Goal: Transaction & Acquisition: Obtain resource

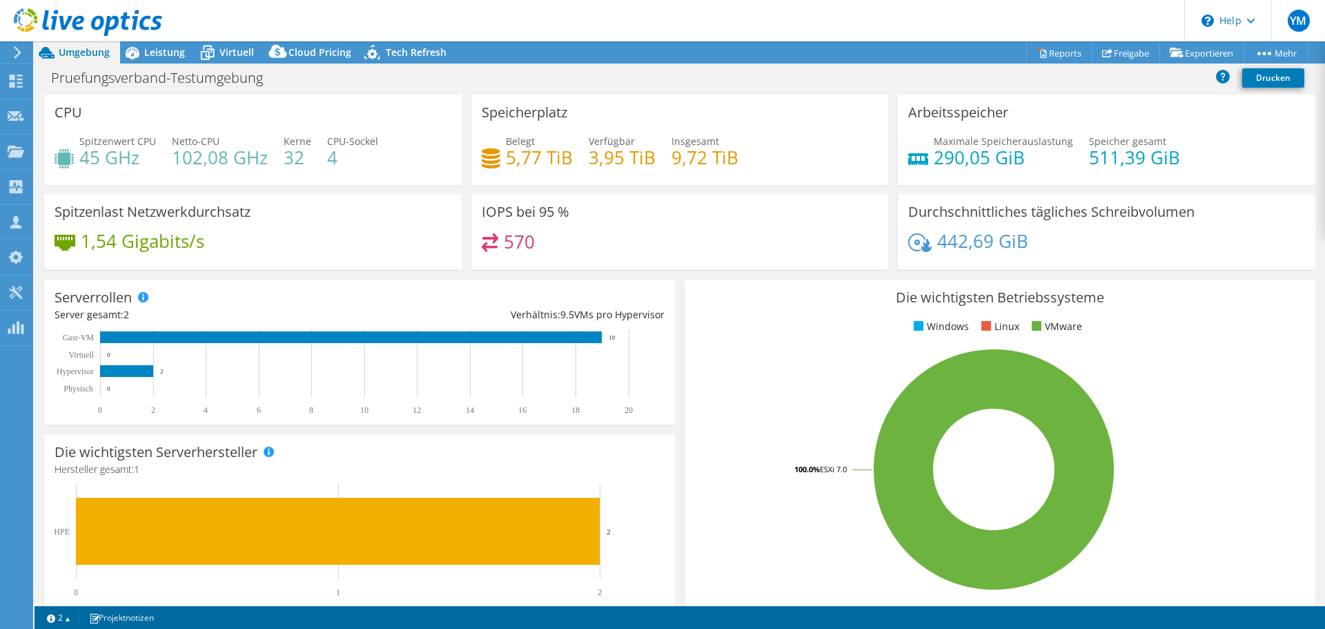
select select "USD"
click at [151, 51] on span "Leistung" at bounding box center [164, 52] width 41 height 13
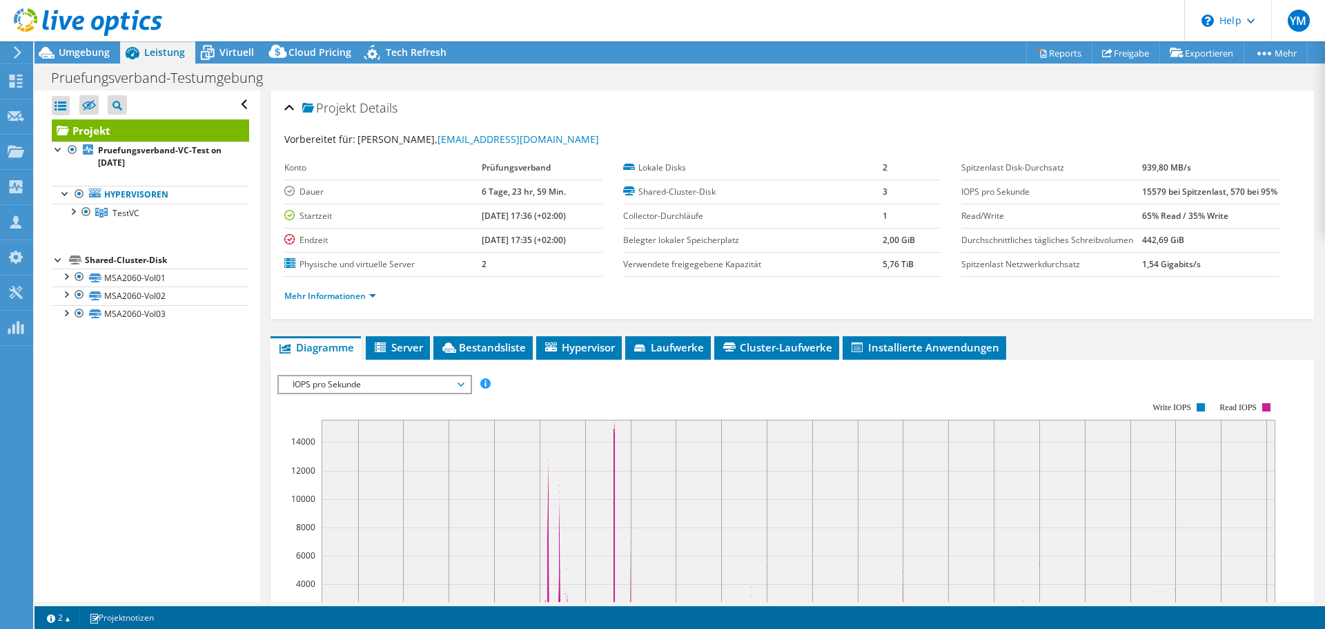
click at [113, 24] on icon at bounding box center [88, 22] width 148 height 28
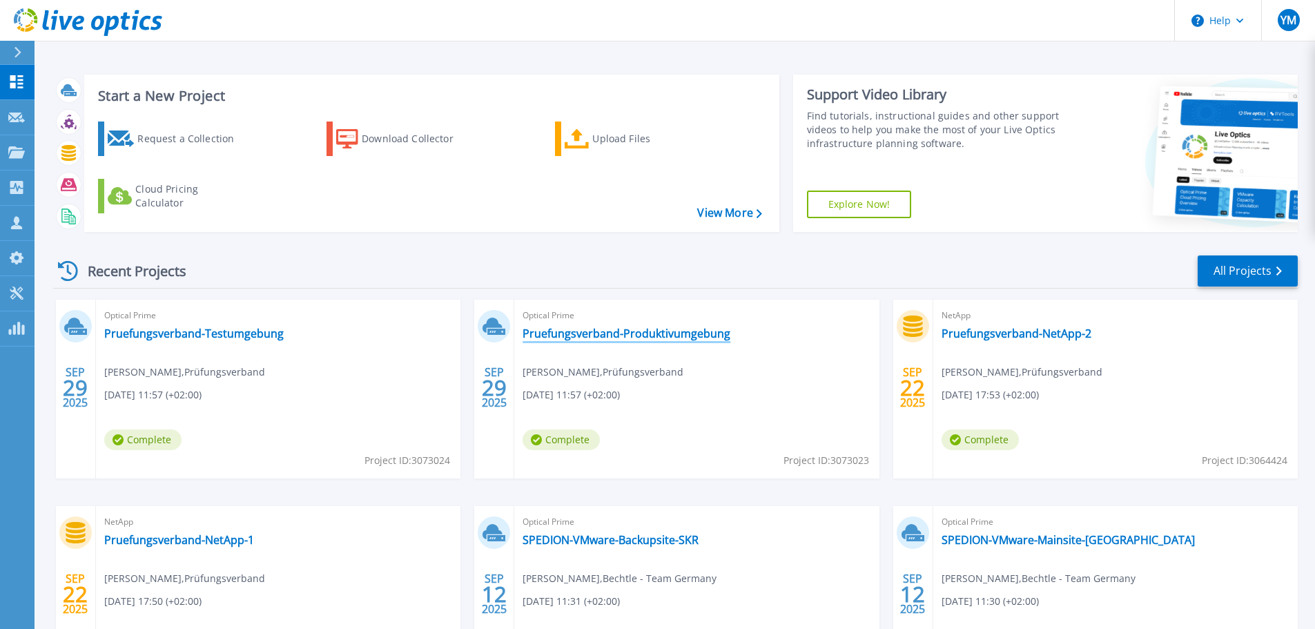
click at [652, 336] on link "Pruefungsverband-Produktivumgebung" at bounding box center [627, 334] width 208 height 14
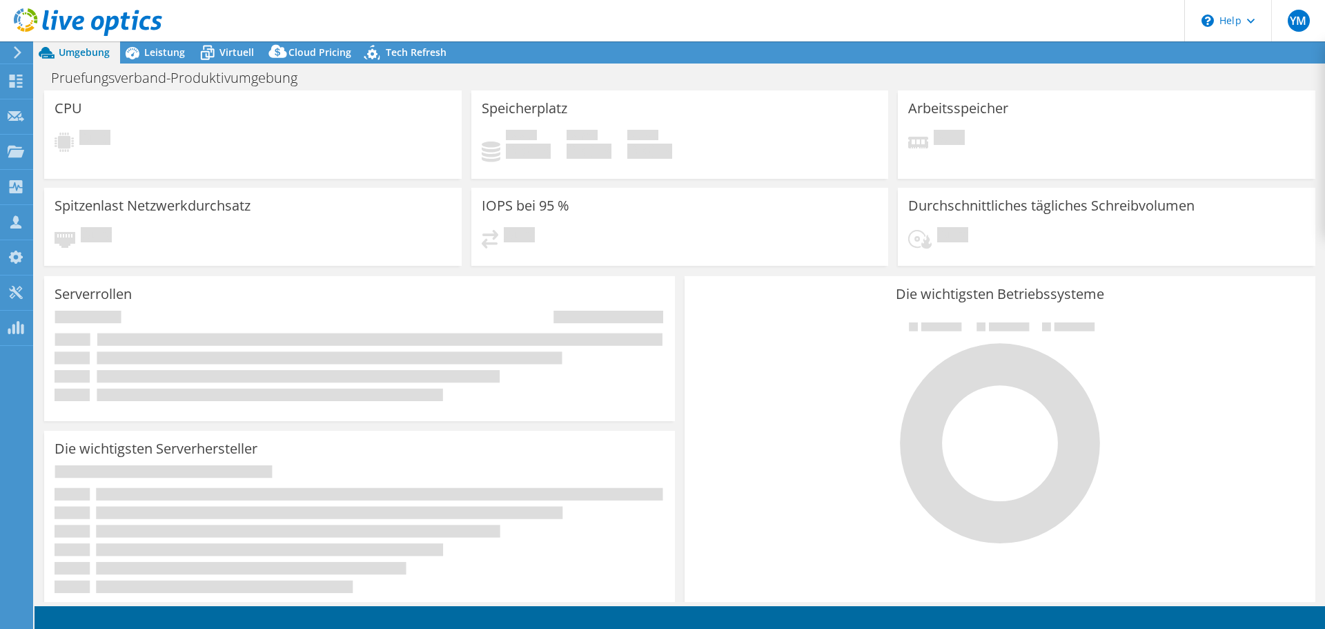
select select "USD"
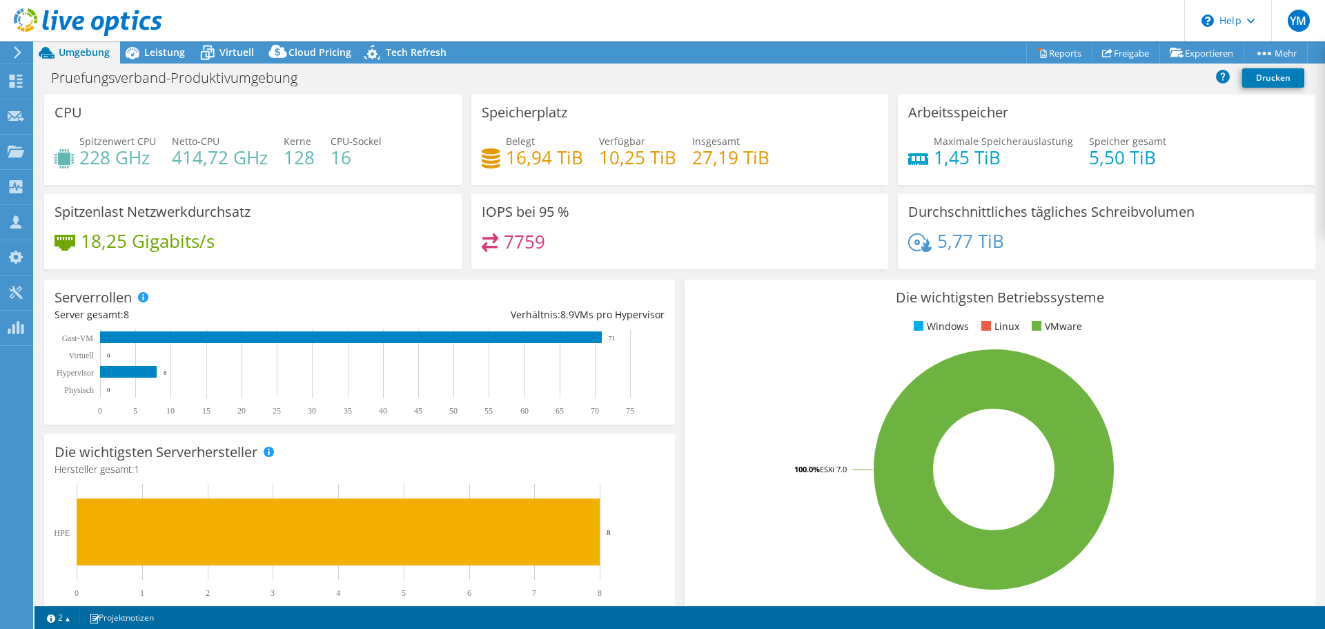
click at [104, 295] on h3 "Serverrollen" at bounding box center [93, 297] width 77 height 15
click at [179, 298] on div "Serverrollen Server gesamt: 8 Verhältnis: 8.9 VMs pro Hypervisor 0 5 10 15 20 2…" at bounding box center [359, 352] width 631 height 145
click at [176, 296] on div "Serverrollen Physische Server repräsentieren Bare-Metal-Server, die Ziel des Co…" at bounding box center [359, 352] width 631 height 145
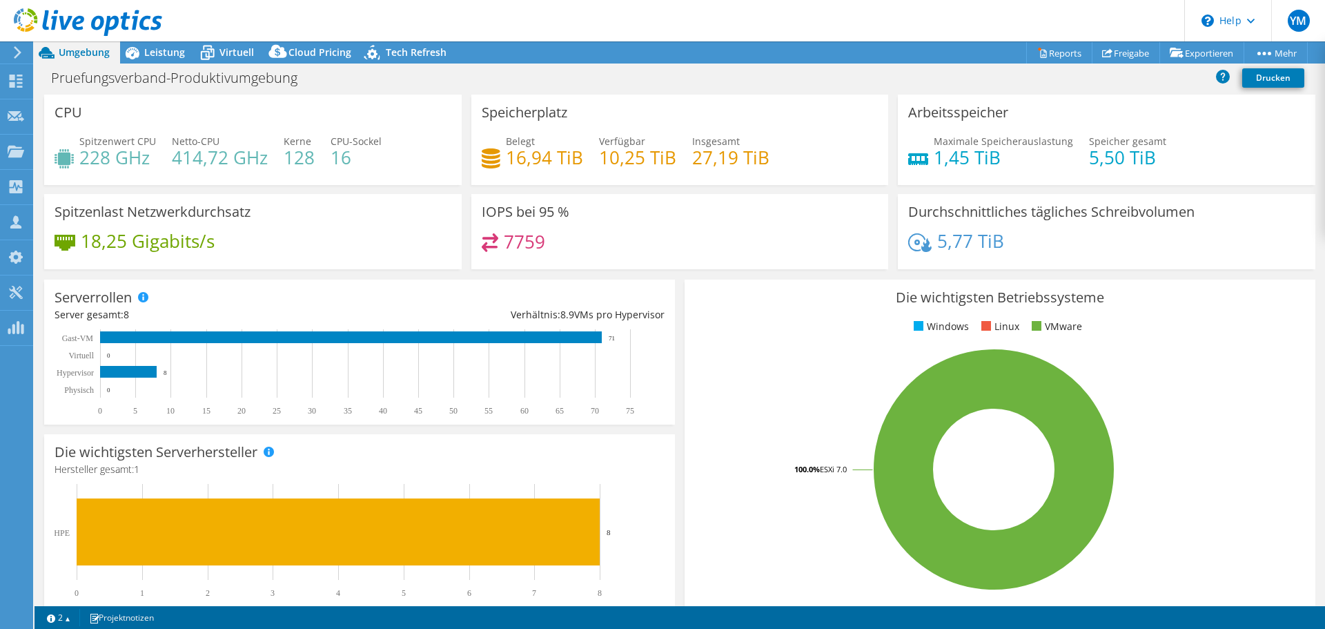
click at [176, 296] on div "Serverrollen Physische Server repräsentieren Bare-Metal-Server, die Ziel des Co…" at bounding box center [359, 352] width 631 height 145
click at [175, 296] on div "Serverrollen Physische Server repräsentieren Bare-Metal-Server, die Ziel des Co…" at bounding box center [359, 352] width 631 height 145
click at [86, 295] on h3 "Serverrollen" at bounding box center [93, 297] width 77 height 15
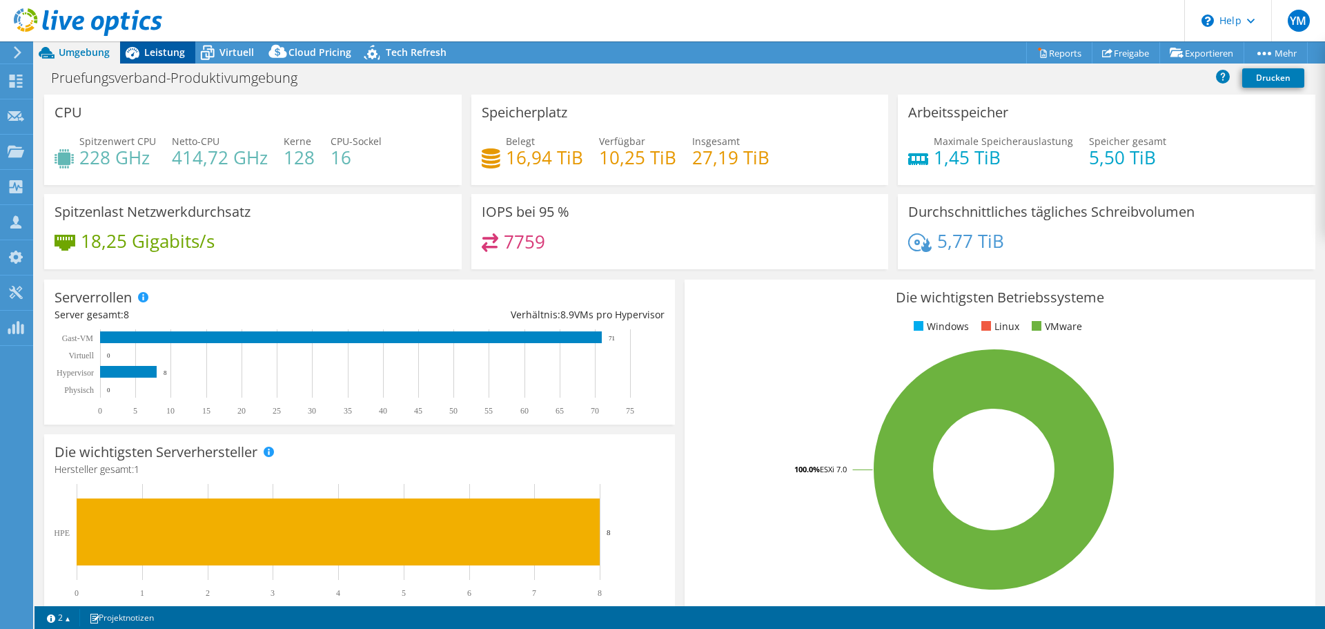
drag, startPoint x: 167, startPoint y: 44, endPoint x: 167, endPoint y: 53, distance: 9.0
click at [167, 43] on div "Leistung" at bounding box center [157, 52] width 75 height 22
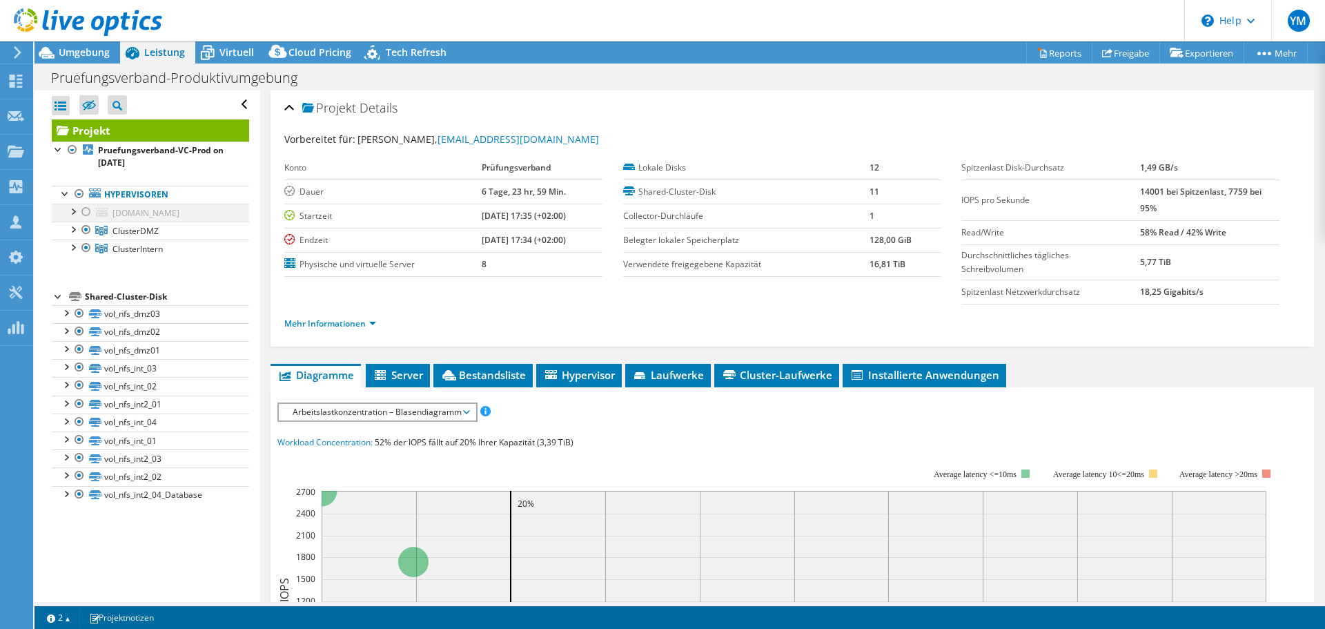
click at [71, 211] on div at bounding box center [73, 211] width 14 height 14
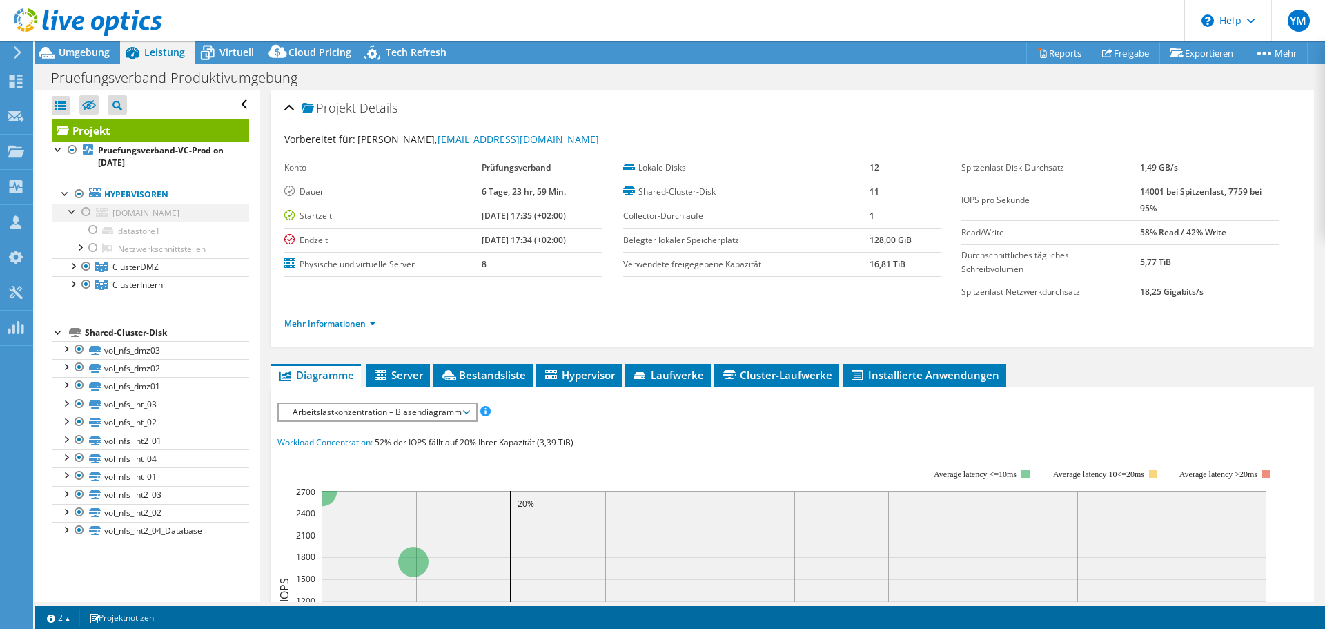
click at [88, 215] on div at bounding box center [86, 212] width 14 height 17
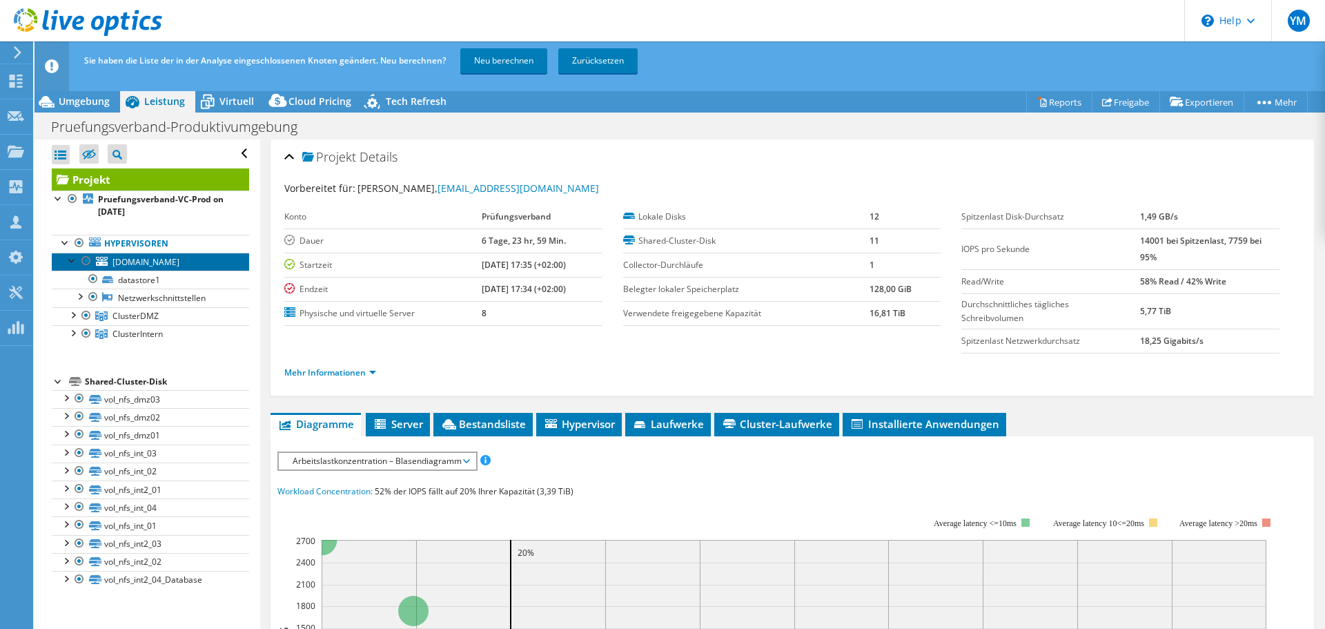
click at [164, 269] on link "esxq.pv.de" at bounding box center [150, 262] width 197 height 18
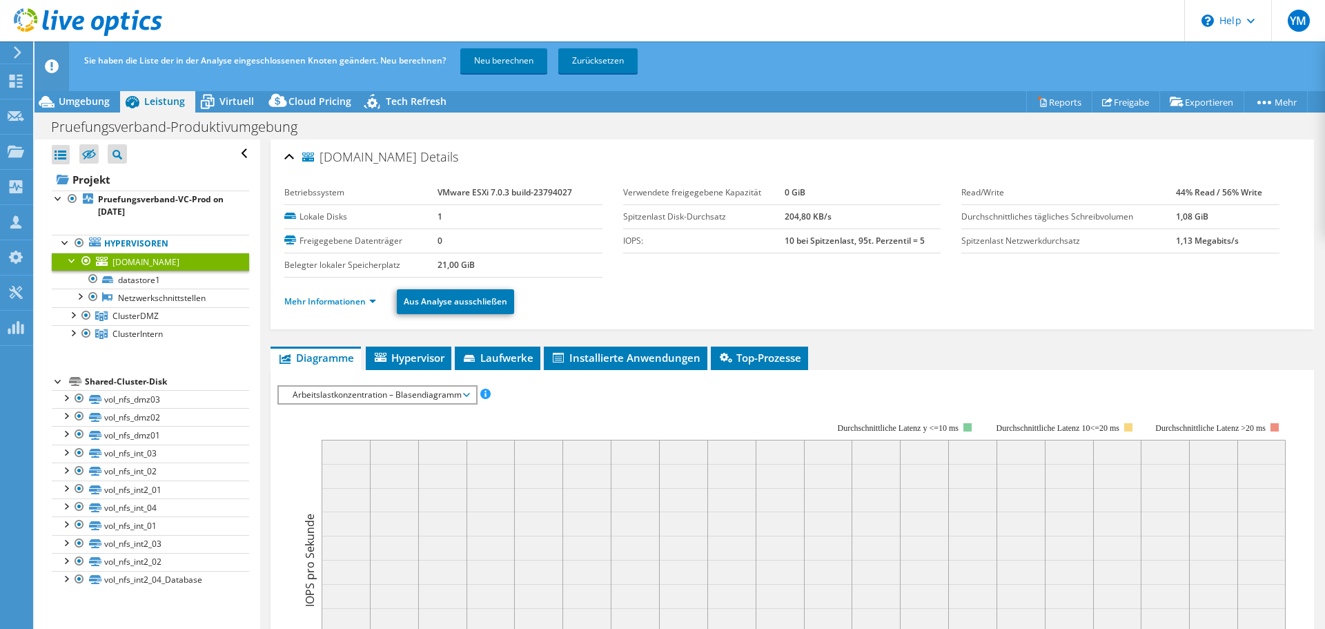
click at [337, 308] on li "Mehr Informationen" at bounding box center [334, 301] width 100 height 15
click at [351, 304] on link "Mehr Informationen" at bounding box center [330, 301] width 92 height 12
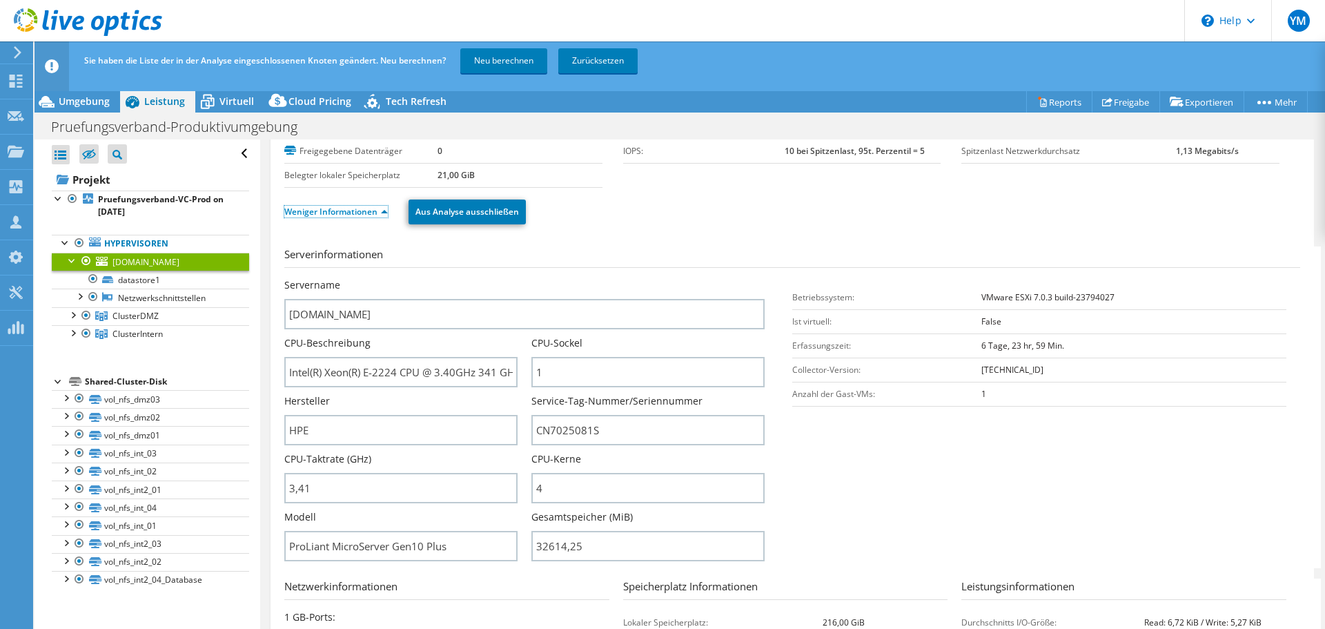
scroll to position [207, 0]
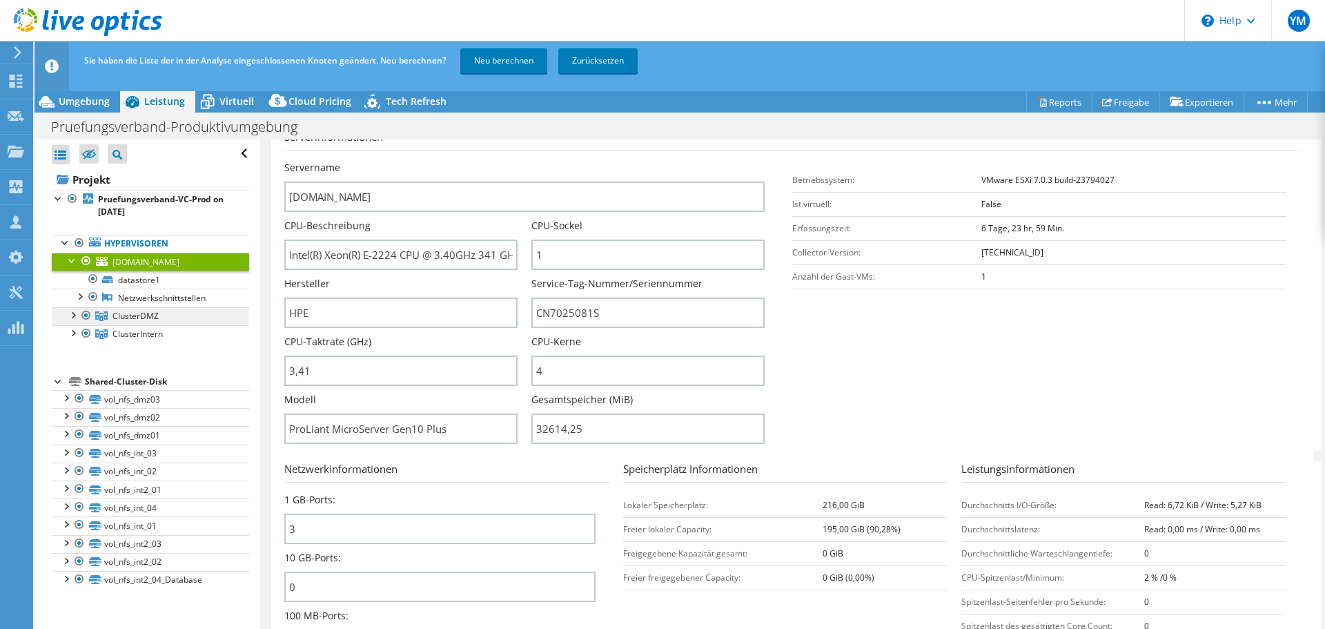
click at [122, 308] on link "ClusterDMZ" at bounding box center [150, 316] width 197 height 18
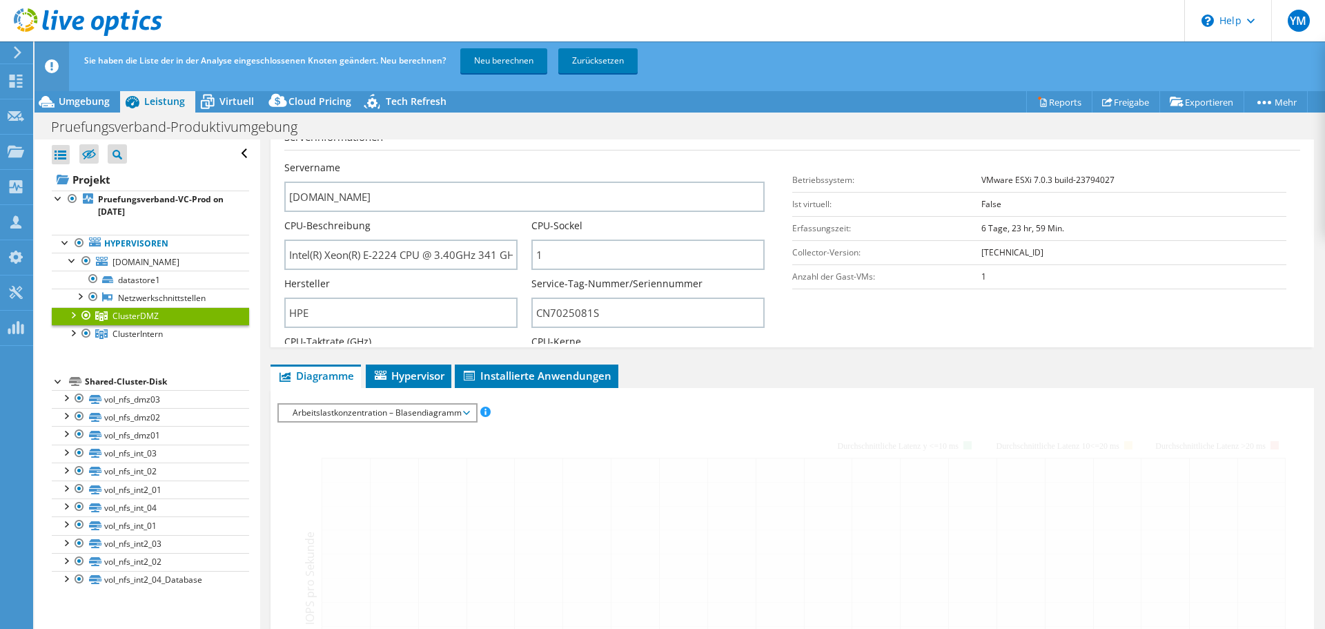
scroll to position [182, 0]
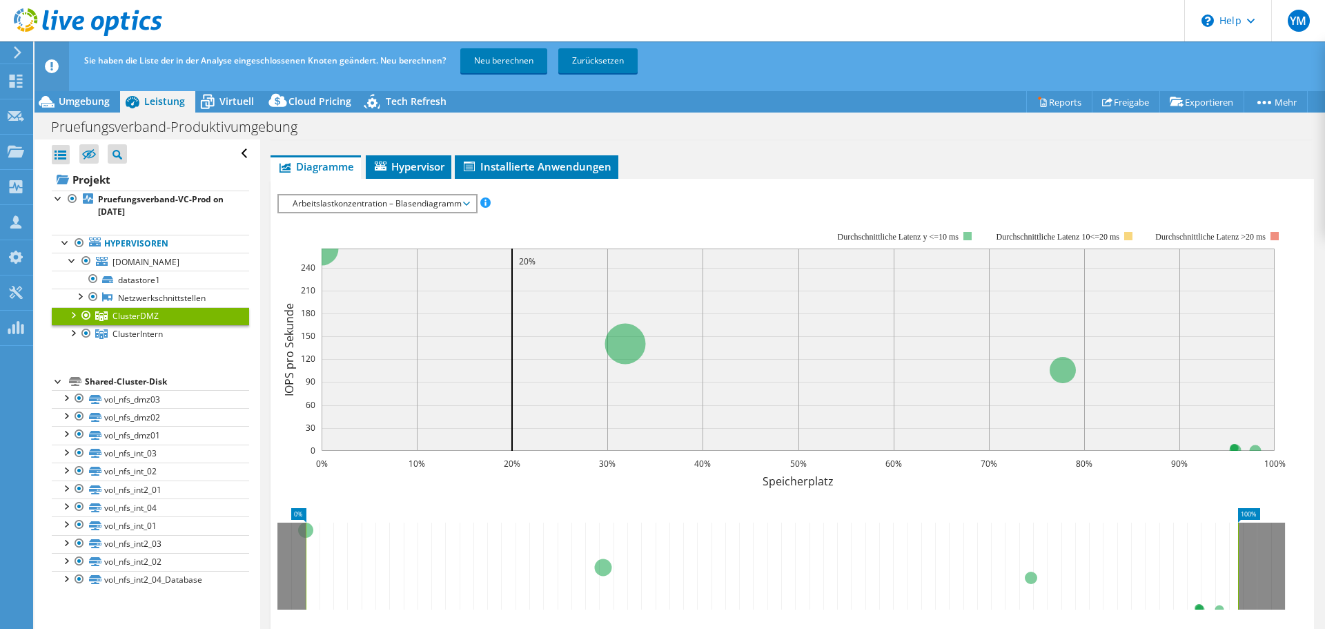
click at [70, 312] on div at bounding box center [73, 314] width 14 height 14
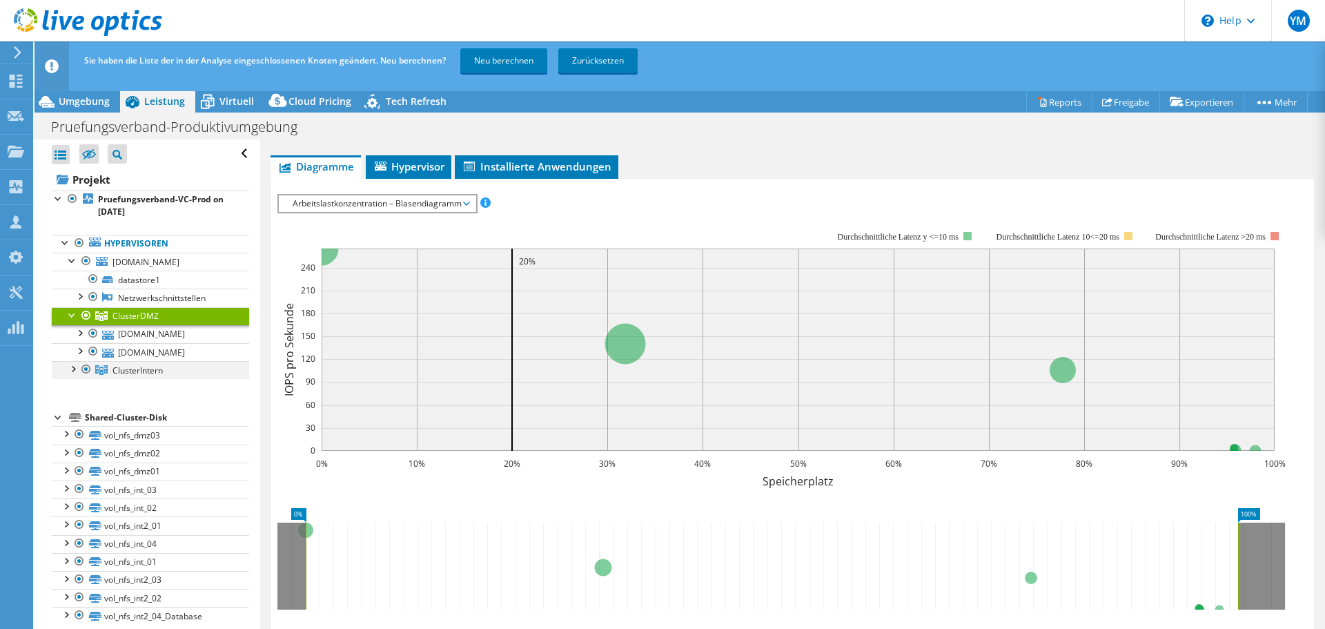
click at [75, 369] on div at bounding box center [73, 368] width 14 height 14
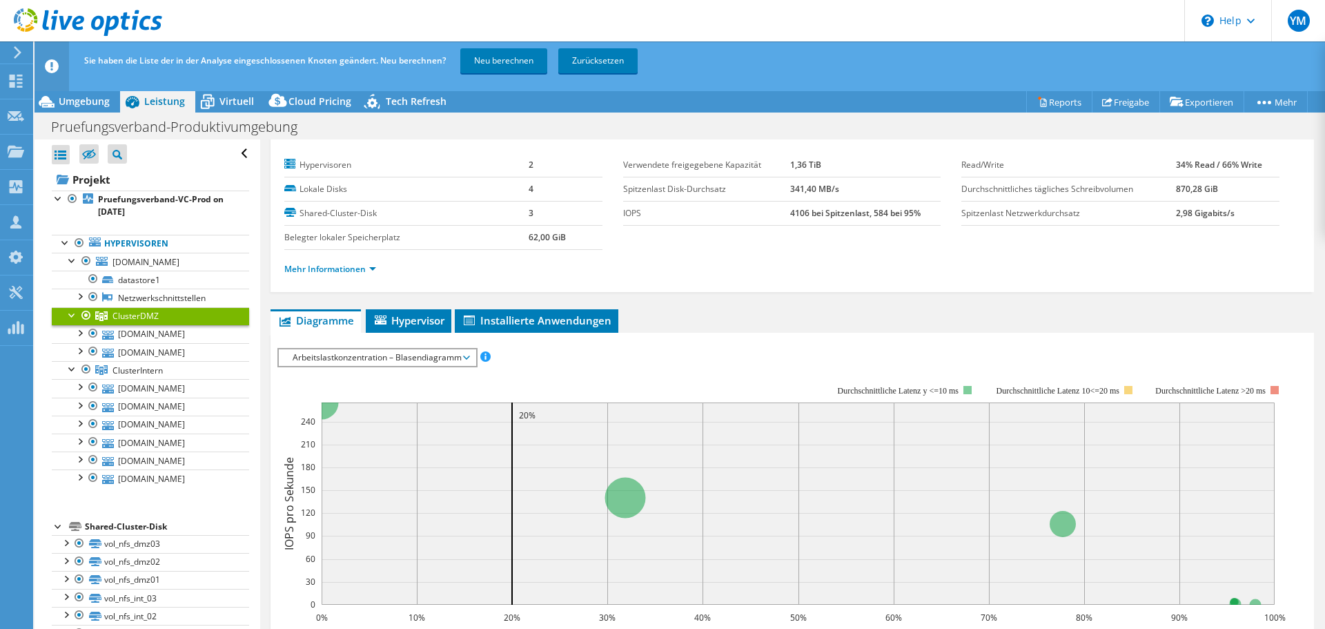
scroll to position [0, 0]
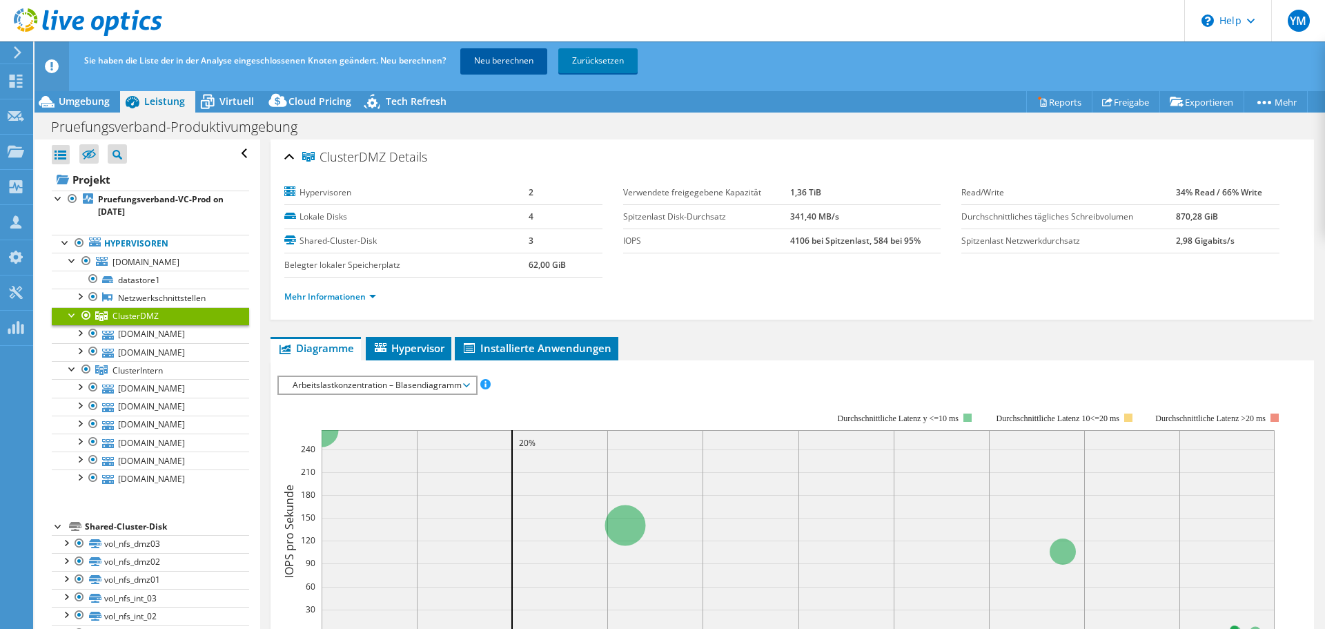
click at [496, 60] on link "Neu berechnen" at bounding box center [503, 60] width 87 height 25
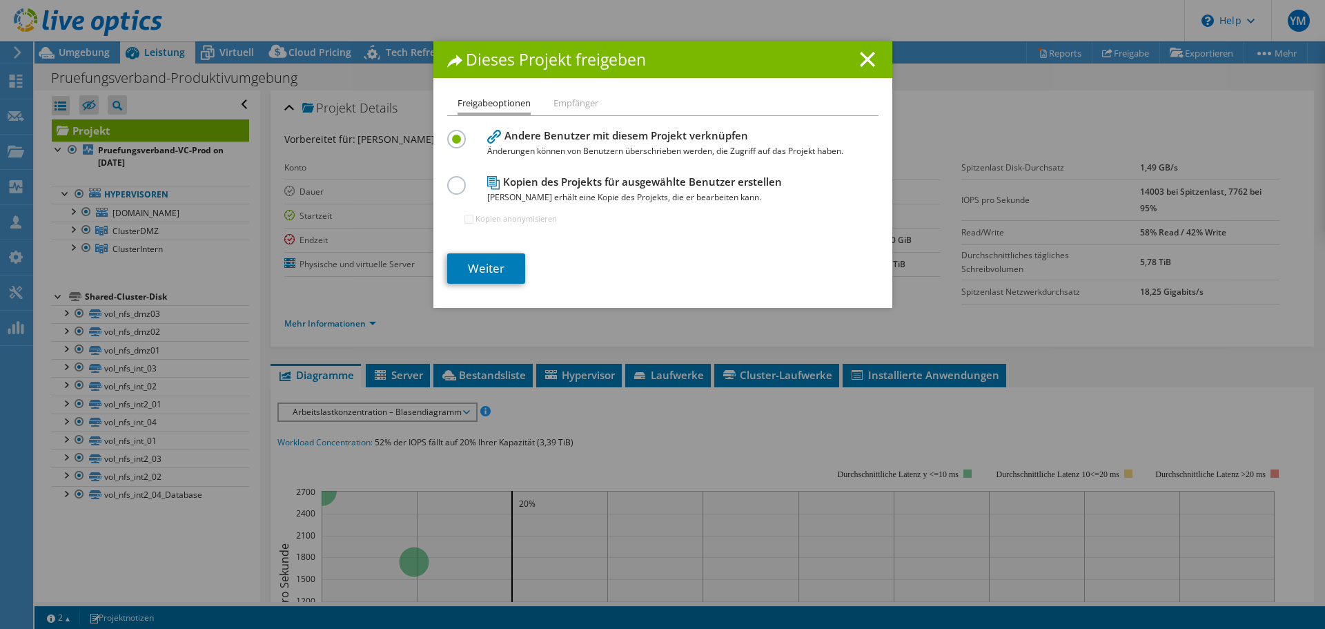
click at [579, 103] on li "Empfänger" at bounding box center [576, 103] width 45 height 17
click at [512, 112] on li "Freigabeoptionen" at bounding box center [494, 105] width 73 height 20
click at [868, 56] on icon at bounding box center [867, 59] width 15 height 15
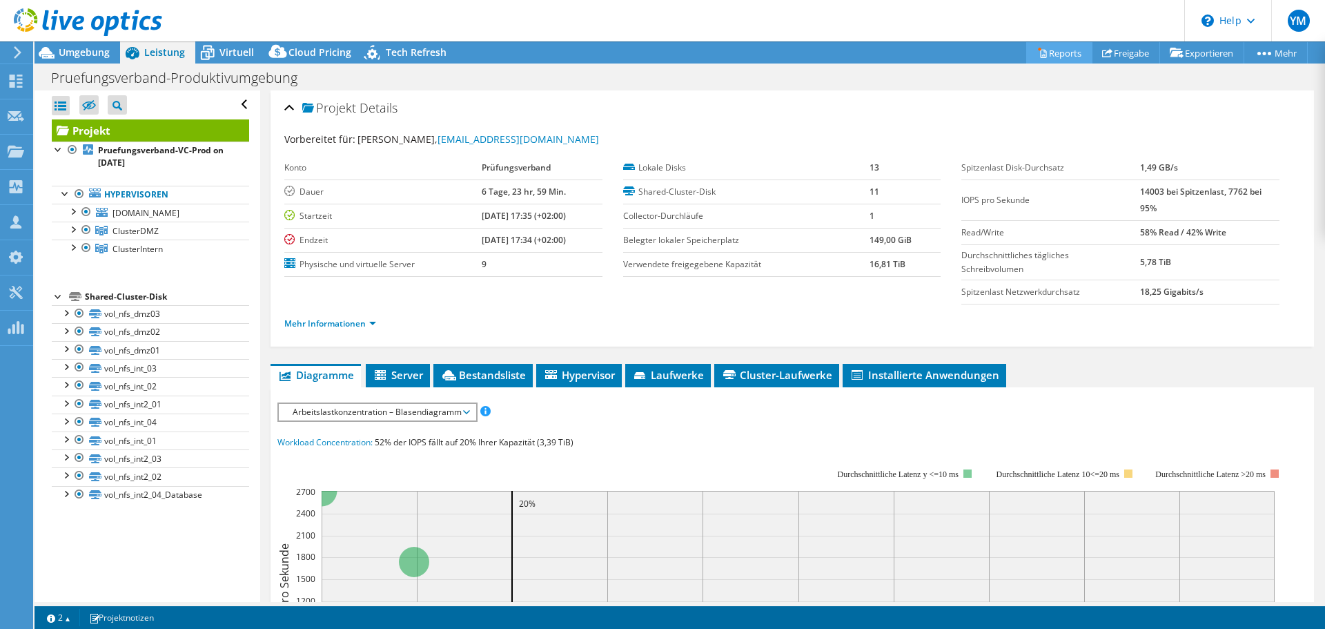
click at [1062, 57] on link "Reports" at bounding box center [1060, 52] width 66 height 21
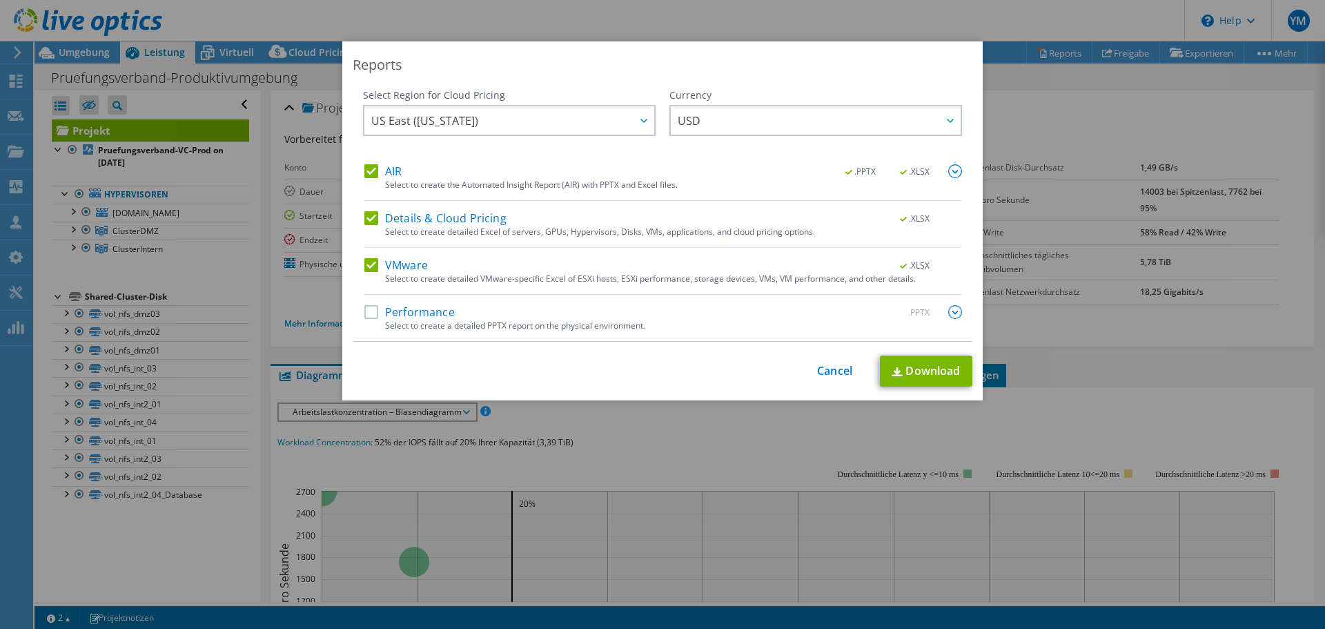
click at [356, 169] on div "Select Region for Cloud Pricing Asia Pacific (Hong Kong) Asia Pacific (Mumbai) …" at bounding box center [663, 214] width 620 height 253
click at [369, 166] on label "AIR" at bounding box center [382, 171] width 37 height 14
click at [0, 0] on input "AIR" at bounding box center [0, 0] width 0 height 0
click at [366, 217] on label "Details & Cloud Pricing" at bounding box center [435, 218] width 142 height 14
click at [0, 0] on input "Details & Cloud Pricing" at bounding box center [0, 0] width 0 height 0
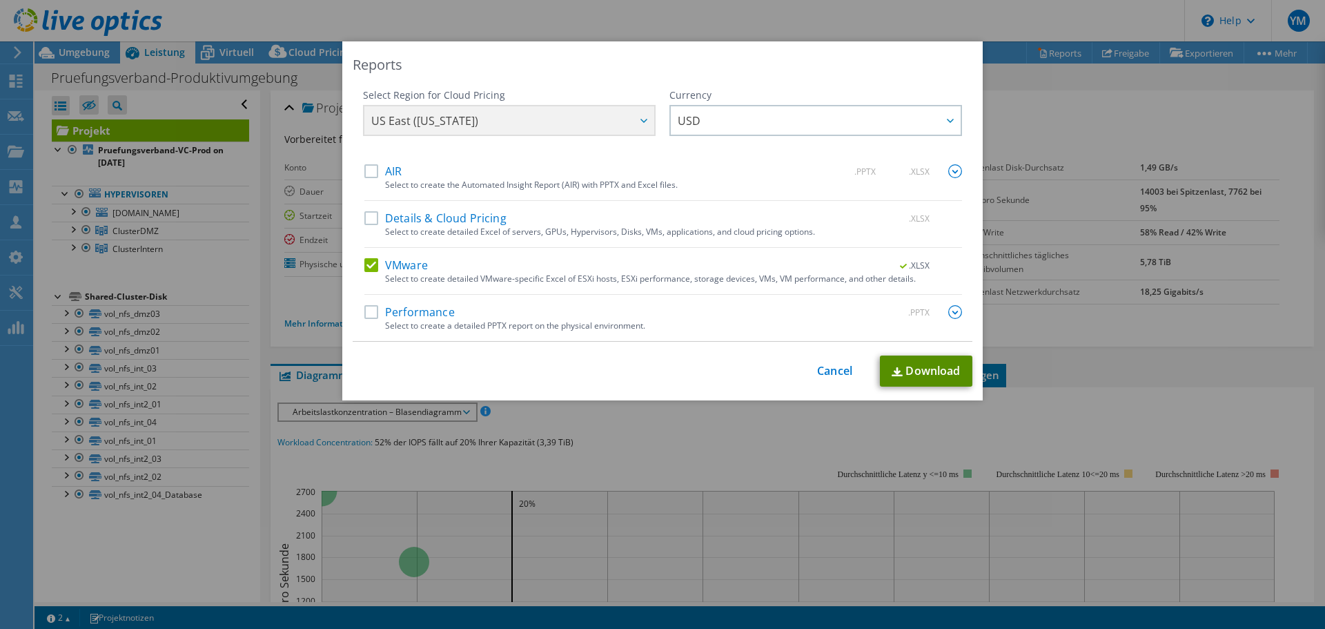
click at [920, 367] on link "Download" at bounding box center [926, 371] width 93 height 31
click at [803, 368] on div "This process may take a while, please wait... Cancel Download" at bounding box center [663, 371] width 620 height 31
click at [825, 368] on link "Cancel" at bounding box center [834, 370] width 35 height 13
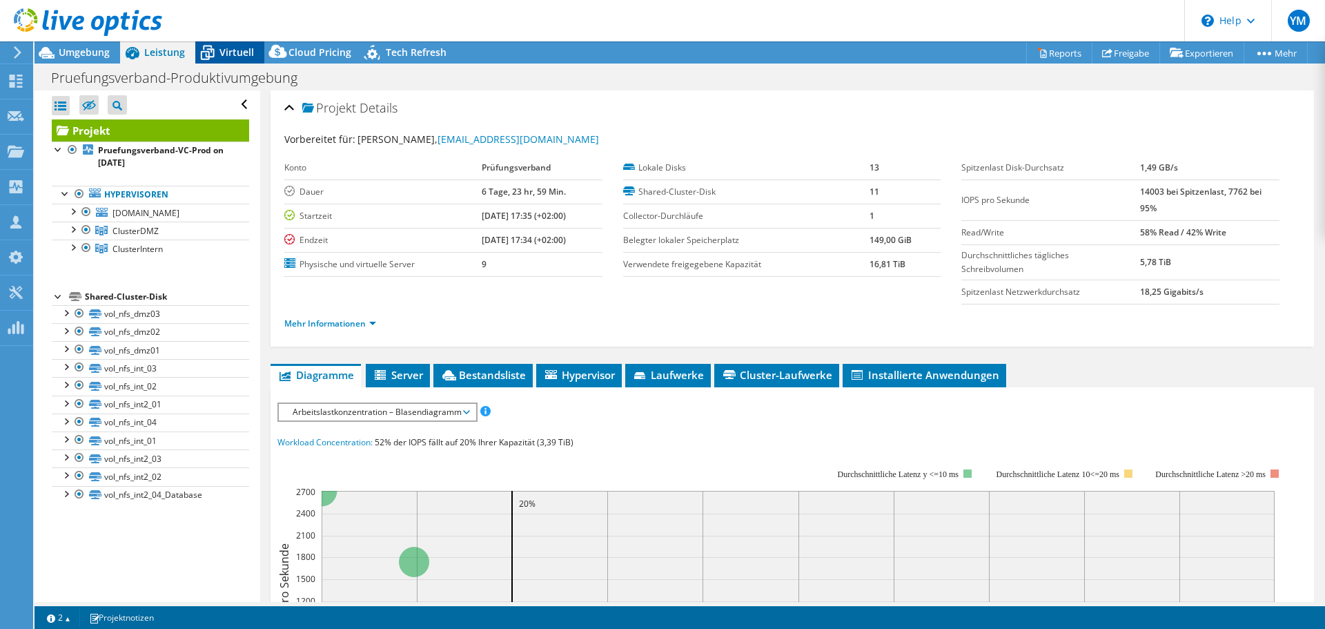
click at [235, 47] on span "Virtuell" at bounding box center [237, 52] width 35 height 13
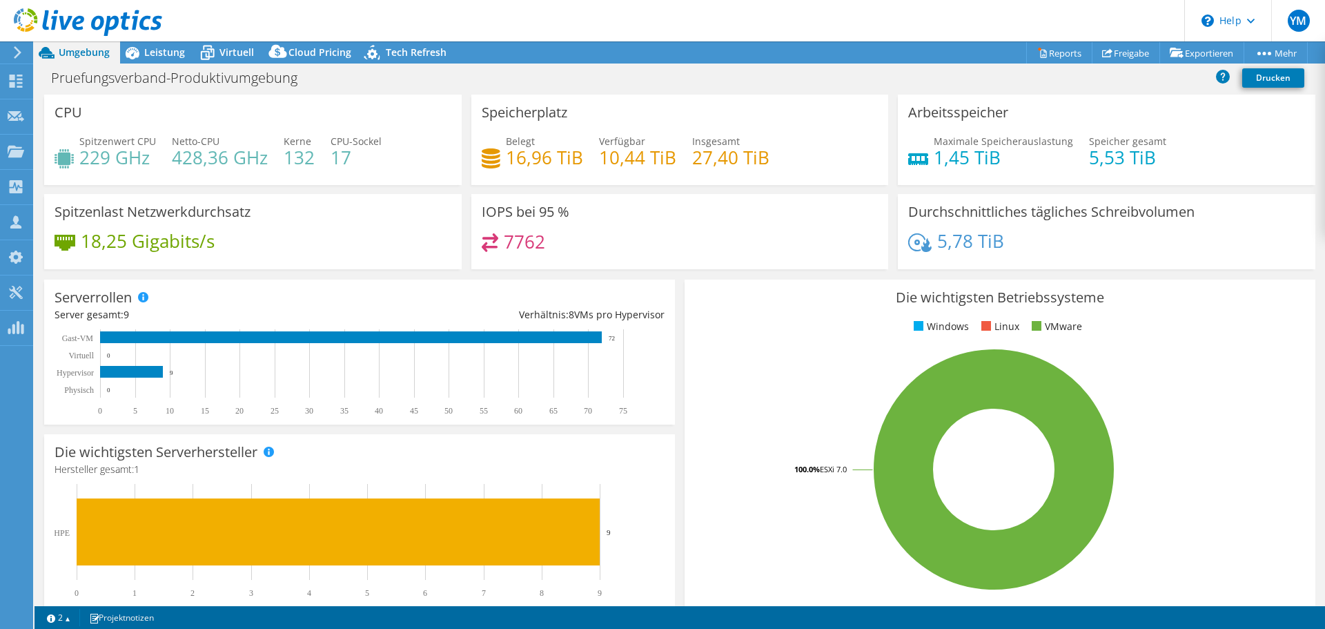
select select "USD"
